Goal: Task Accomplishment & Management: Manage account settings

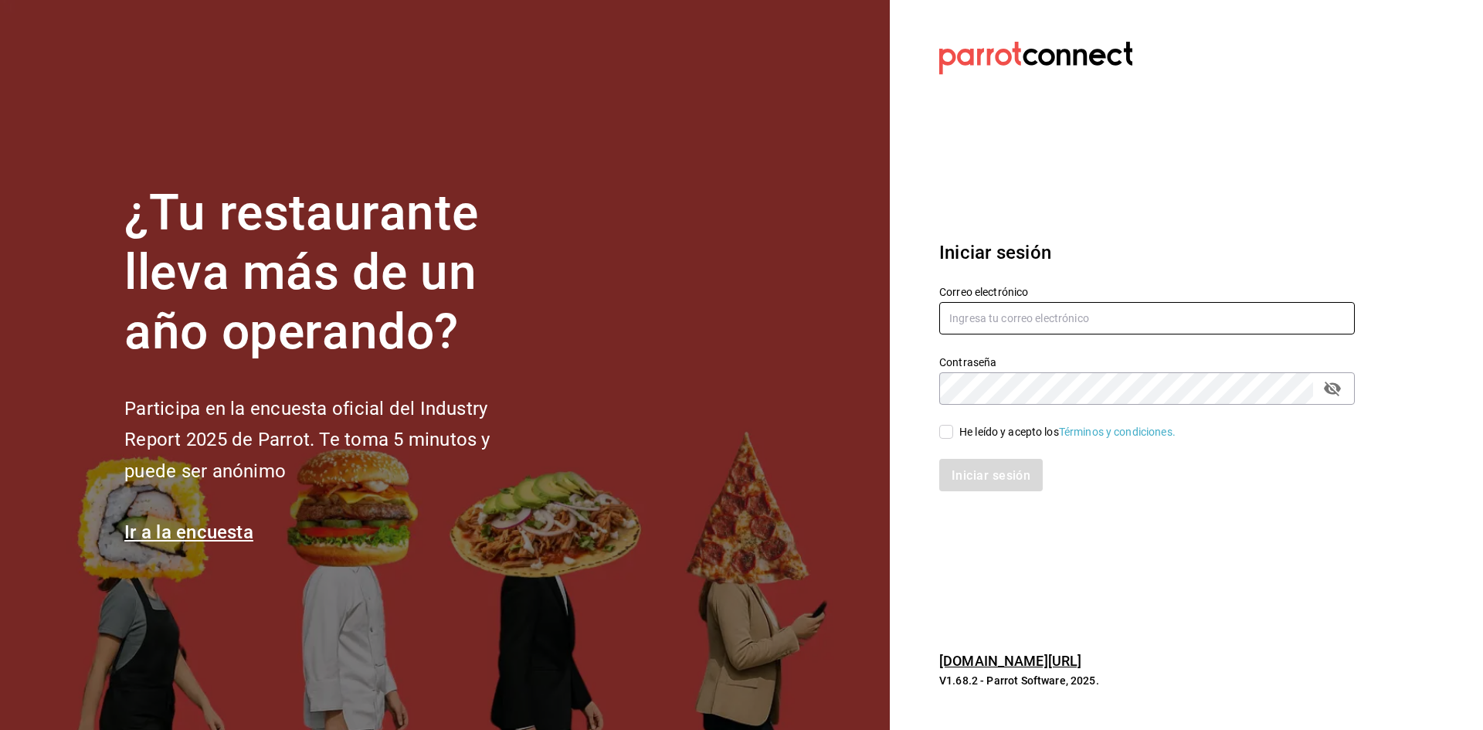
type input "[EMAIL_ADDRESS][DOMAIN_NAME]"
drag, startPoint x: 1153, startPoint y: 326, endPoint x: 557, endPoint y: 364, distance: 596.9
click at [583, 365] on div "¿Tu restaurante lleva más de un año operando? Participa en la encuesta oficial …" at bounding box center [741, 365] width 1483 height 730
click at [447, 341] on div "¿Tu restaurante lleva más de un año operando? Participa en la encuesta oficial …" at bounding box center [741, 365] width 1483 height 730
click at [1339, 464] on div "Iniciar sesión" at bounding box center [1147, 475] width 416 height 32
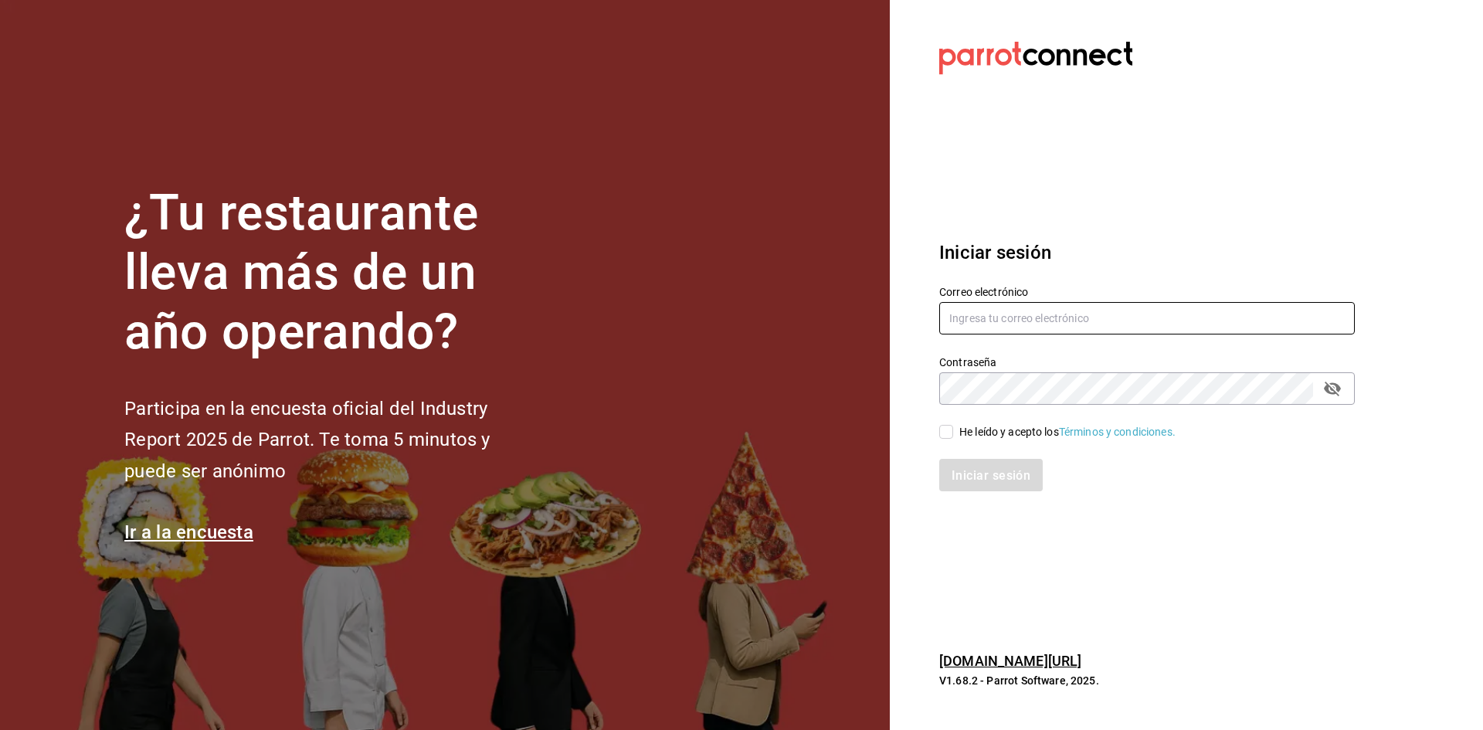
click at [1106, 321] on input "text" at bounding box center [1147, 318] width 416 height 32
type input "[EMAIL_ADDRESS][DOMAIN_NAME]"
